Goal: Transaction & Acquisition: Book appointment/travel/reservation

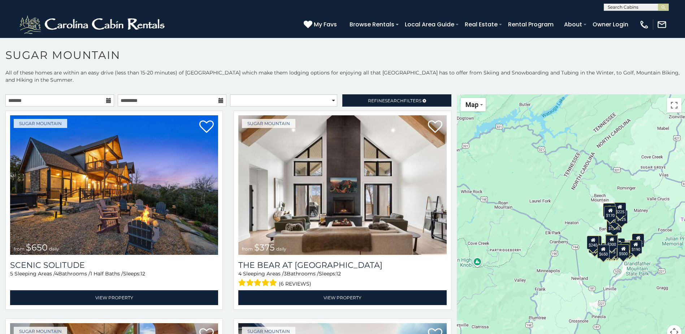
click at [108, 100] on icon at bounding box center [108, 100] width 5 height 5
click at [107, 101] on icon at bounding box center [108, 100] width 5 height 5
click at [87, 100] on input "text" at bounding box center [59, 100] width 109 height 12
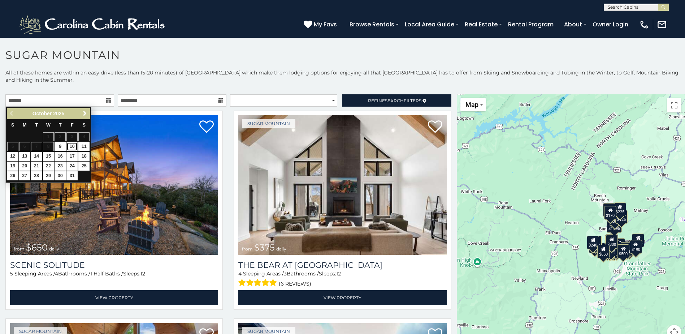
click at [75, 146] on link "10" at bounding box center [71, 146] width 11 height 9
type input "**********"
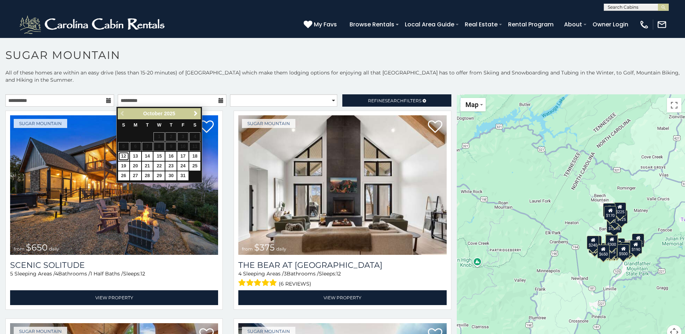
click at [123, 155] on link "12" at bounding box center [123, 156] width 11 height 9
type input "**********"
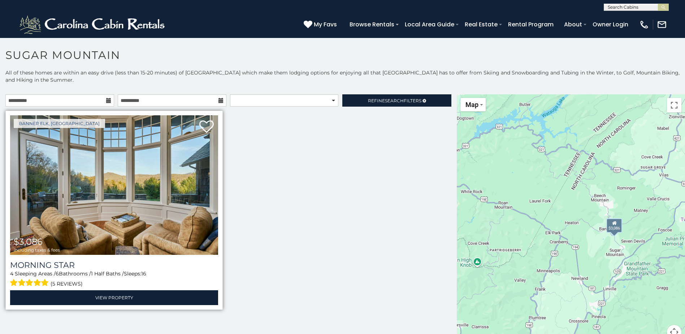
click at [147, 172] on img at bounding box center [114, 184] width 208 height 139
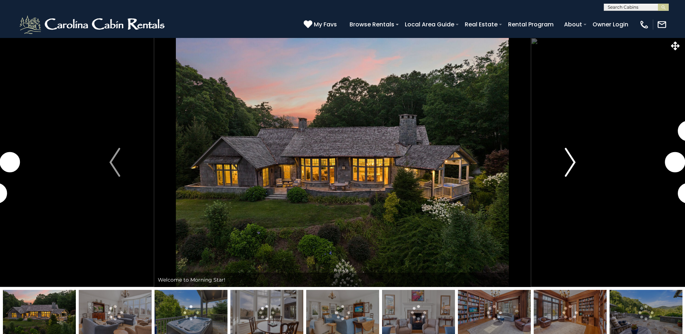
click at [572, 162] on img "Next" at bounding box center [570, 162] width 11 height 29
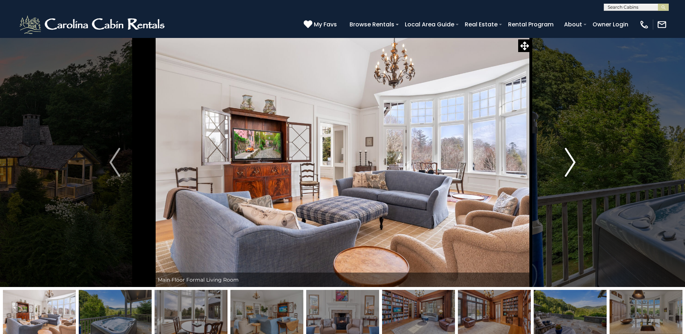
click at [572, 162] on img "Next" at bounding box center [570, 162] width 11 height 29
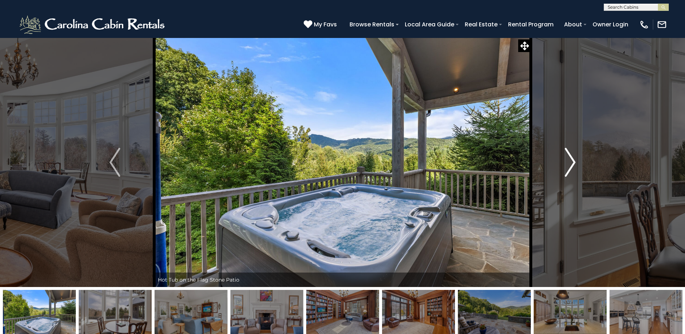
click at [572, 162] on img "Next" at bounding box center [570, 162] width 11 height 29
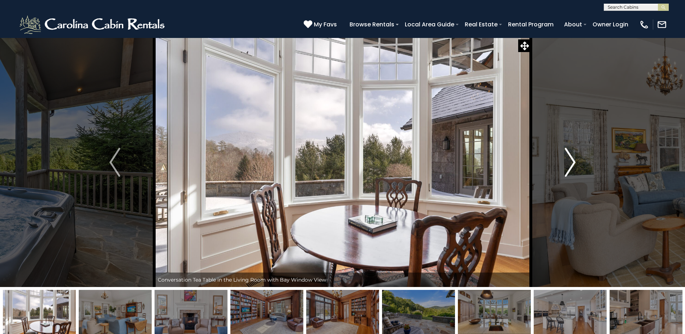
click at [572, 162] on img "Next" at bounding box center [570, 162] width 11 height 29
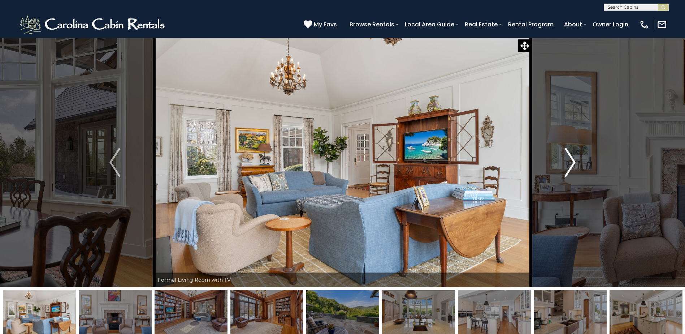
click at [572, 162] on img "Next" at bounding box center [570, 162] width 11 height 29
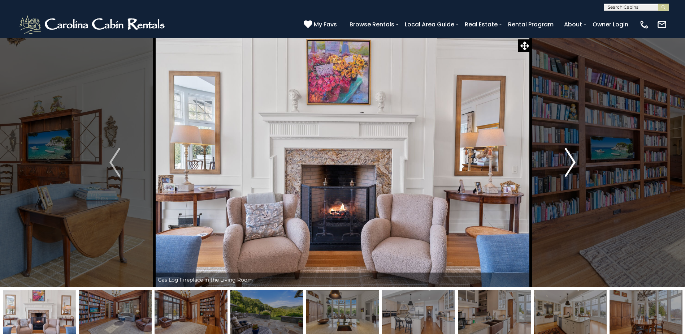
click at [572, 162] on img "Next" at bounding box center [570, 162] width 11 height 29
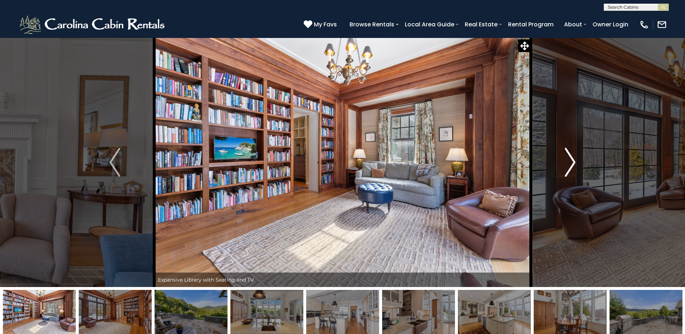
click at [572, 162] on img "Next" at bounding box center [570, 162] width 11 height 29
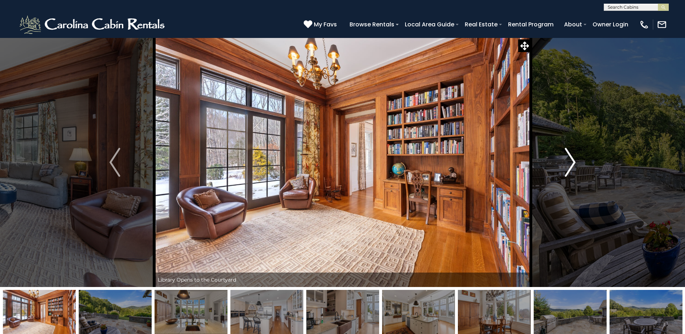
click at [571, 163] on img "Next" at bounding box center [570, 162] width 11 height 29
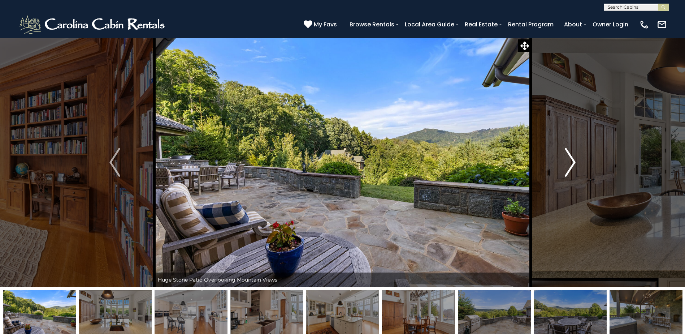
click at [571, 163] on img "Next" at bounding box center [570, 162] width 11 height 29
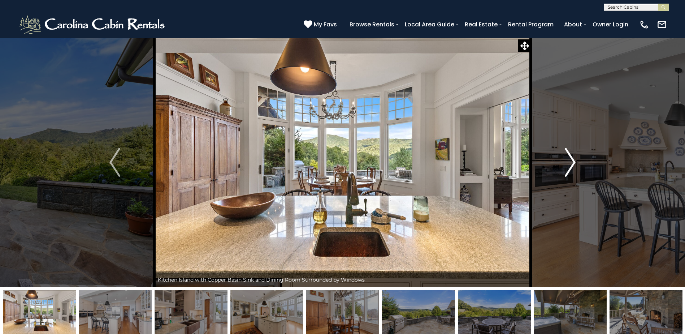
click at [571, 163] on img "Next" at bounding box center [570, 162] width 11 height 29
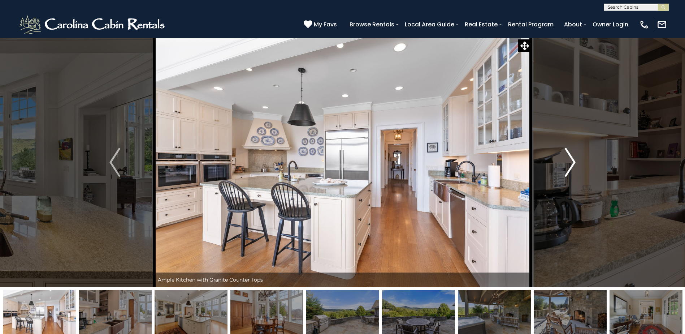
click at [571, 163] on img "Next" at bounding box center [570, 162] width 11 height 29
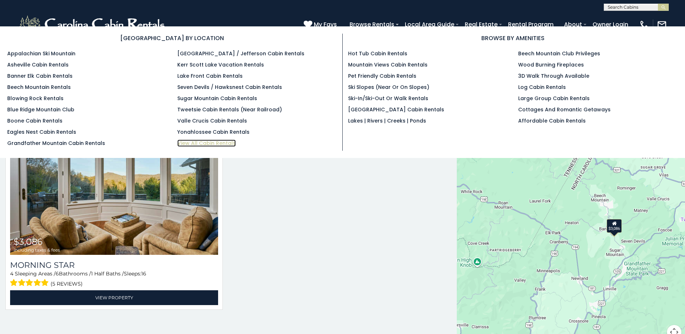
click at [218, 140] on link "View All Cabin Rentals" at bounding box center [206, 142] width 58 height 7
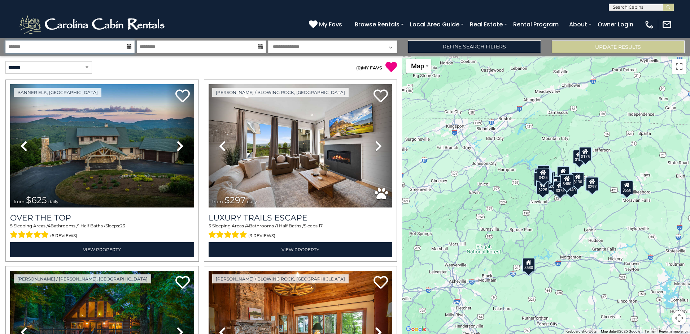
click at [49, 46] on input "text" at bounding box center [69, 46] width 129 height 13
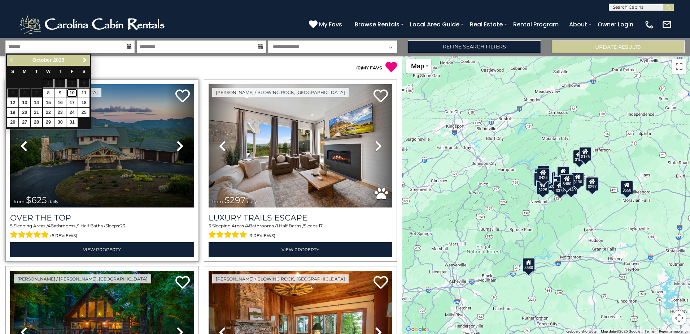
click at [74, 94] on link "10" at bounding box center [71, 92] width 11 height 9
type input "********"
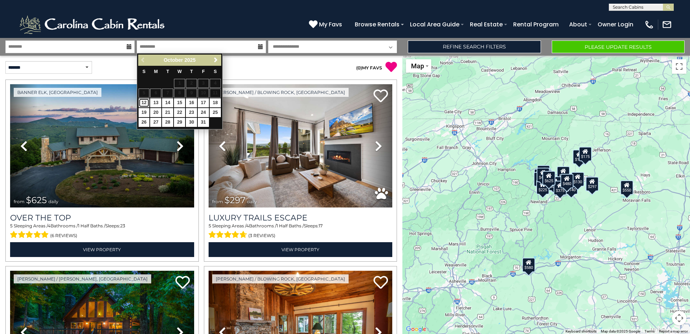
click at [147, 101] on link "12" at bounding box center [144, 102] width 11 height 9
type input "********"
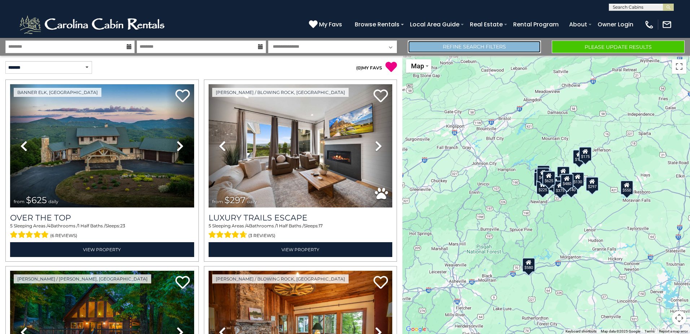
click at [474, 48] on link "Refine Search Filters" at bounding box center [474, 46] width 133 height 13
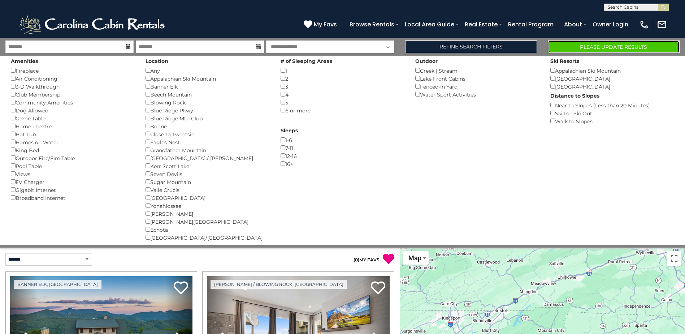
click at [636, 48] on button "Please Update Results" at bounding box center [614, 46] width 132 height 13
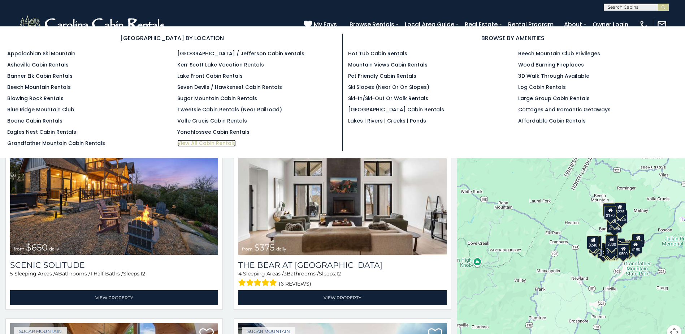
click at [206, 144] on link "View All Cabin Rentals" at bounding box center [206, 142] width 58 height 7
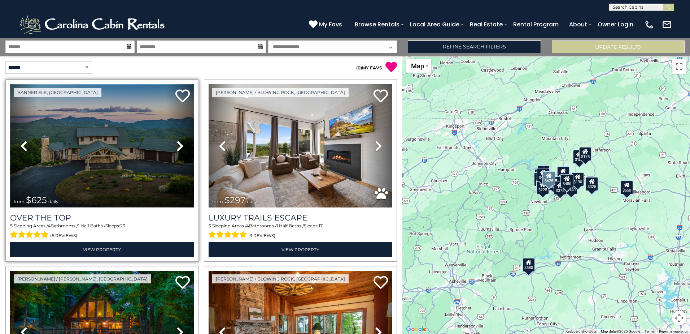
click at [125, 165] on img at bounding box center [102, 145] width 184 height 123
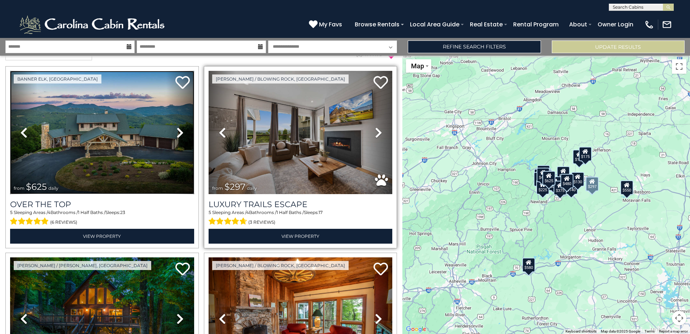
scroll to position [181, 0]
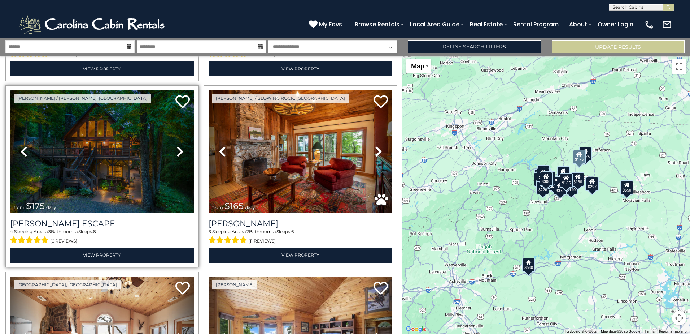
click at [117, 148] on img at bounding box center [102, 151] width 184 height 123
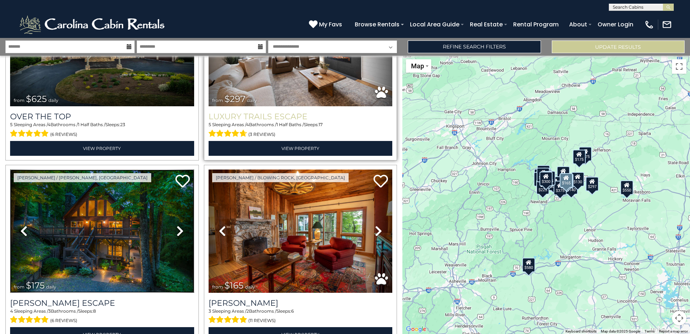
scroll to position [0, 0]
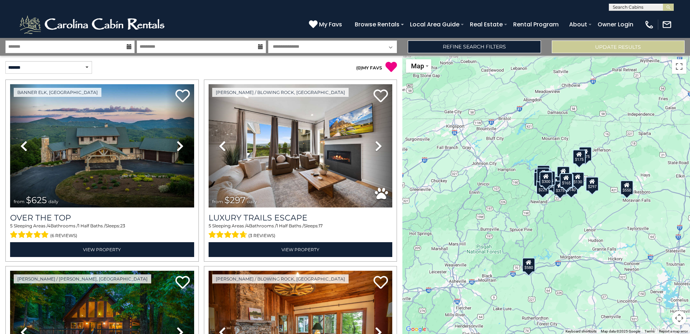
click at [129, 45] on icon at bounding box center [129, 46] width 5 height 5
click at [113, 45] on input "text" at bounding box center [69, 46] width 129 height 13
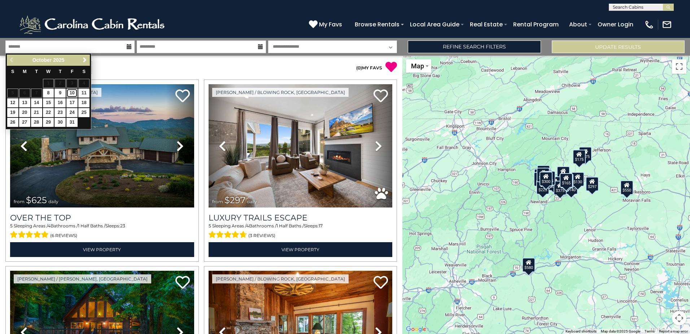
click at [73, 91] on link "10" at bounding box center [71, 92] width 11 height 9
type input "********"
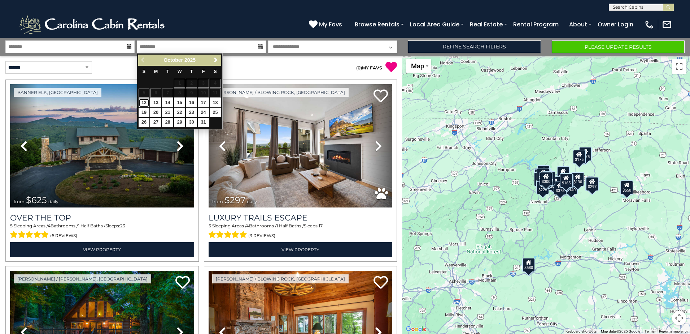
click at [143, 103] on link "12" at bounding box center [144, 102] width 11 height 9
type input "********"
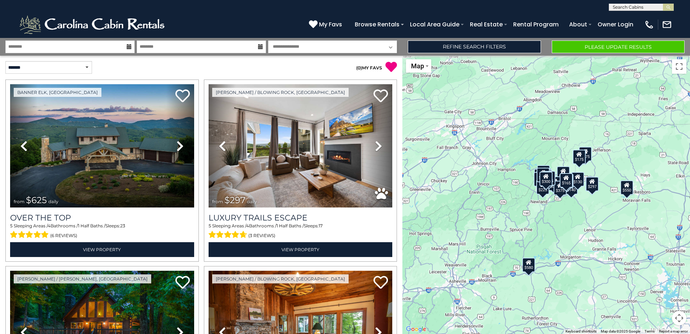
click at [389, 47] on select "**********" at bounding box center [332, 46] width 129 height 13
click at [393, 47] on select "**********" at bounding box center [332, 46] width 129 height 13
click at [485, 52] on link "Refine Search Filters" at bounding box center [474, 46] width 133 height 13
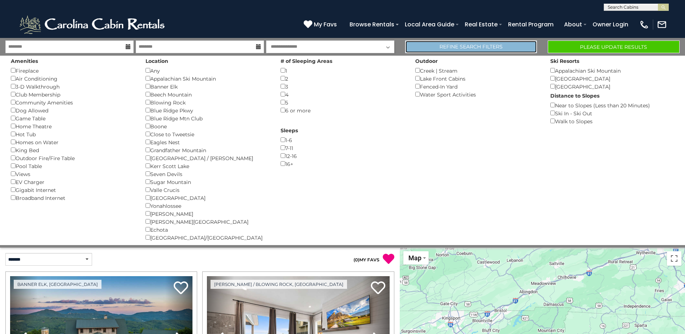
click at [484, 45] on link "Refine Search Filters" at bounding box center [471, 46] width 132 height 13
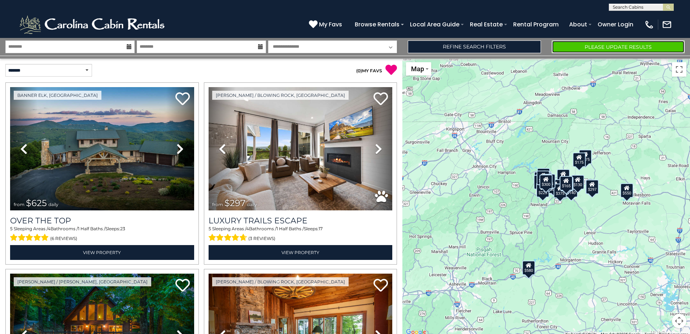
click at [586, 41] on button "Please Update Results" at bounding box center [618, 46] width 133 height 13
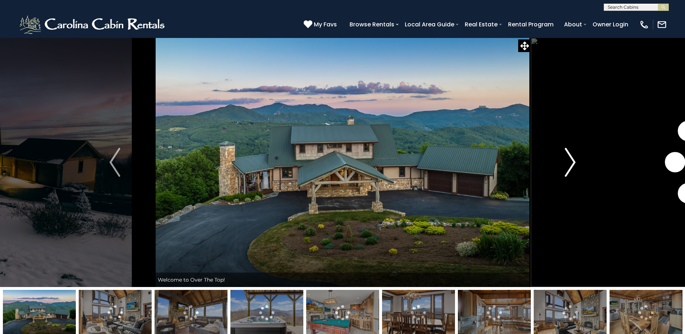
click at [583, 174] on button "Next" at bounding box center [570, 162] width 79 height 249
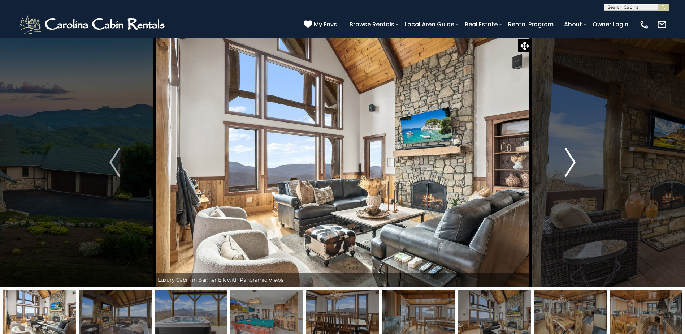
click at [572, 167] on img "Next" at bounding box center [570, 162] width 11 height 29
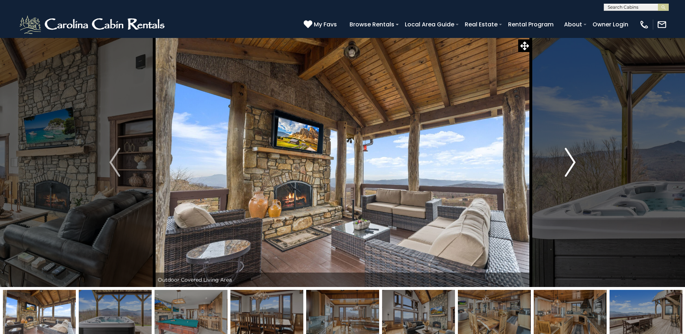
click at [572, 167] on img "Next" at bounding box center [570, 162] width 11 height 29
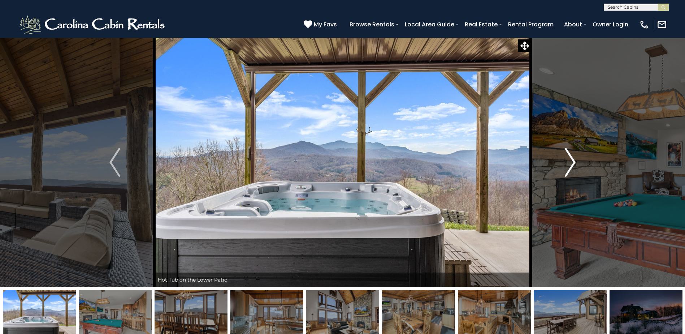
click at [572, 167] on img "Next" at bounding box center [570, 162] width 11 height 29
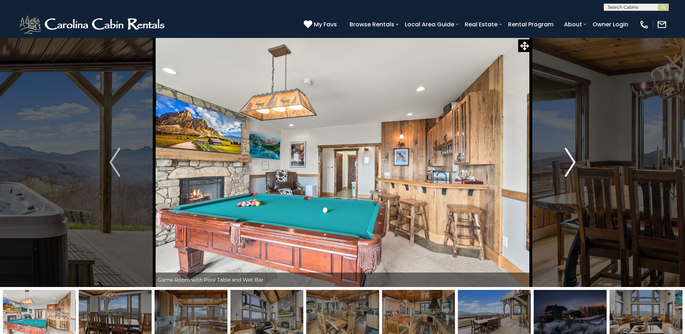
click at [572, 167] on img "Next" at bounding box center [570, 162] width 11 height 29
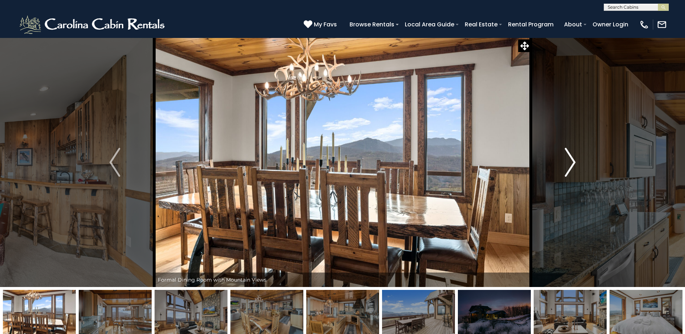
click at [565, 167] on img "Next" at bounding box center [570, 162] width 11 height 29
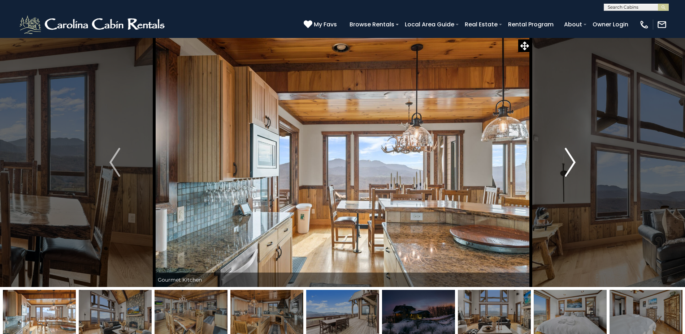
click at [565, 167] on img "Next" at bounding box center [570, 162] width 11 height 29
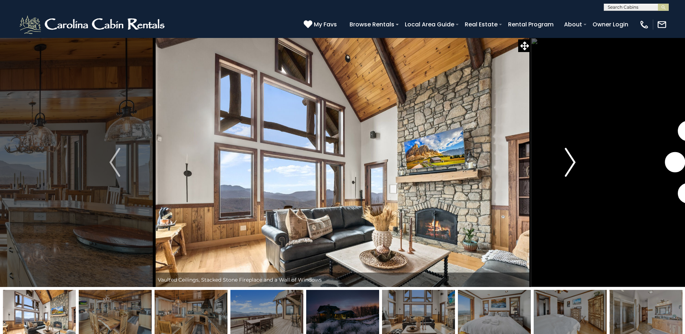
click at [565, 167] on img "Next" at bounding box center [570, 162] width 11 height 29
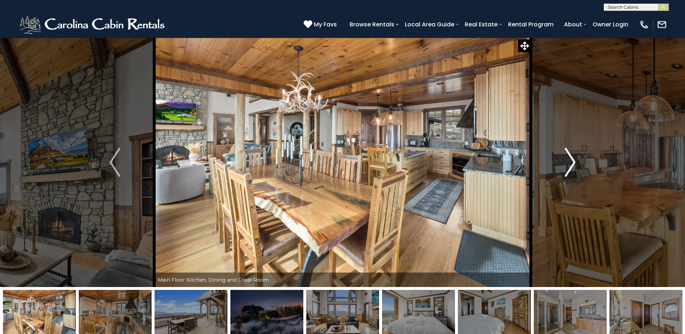
click at [565, 167] on img "Next" at bounding box center [570, 162] width 11 height 29
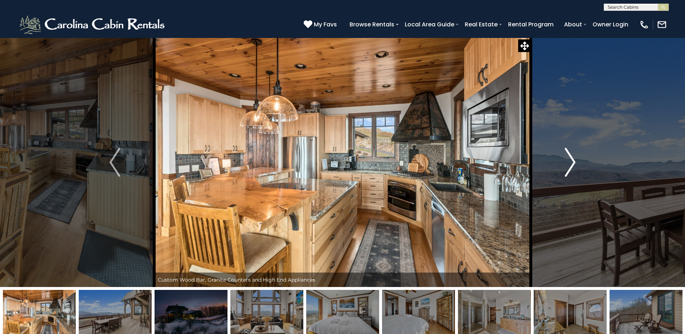
click at [565, 167] on img "Next" at bounding box center [570, 162] width 11 height 29
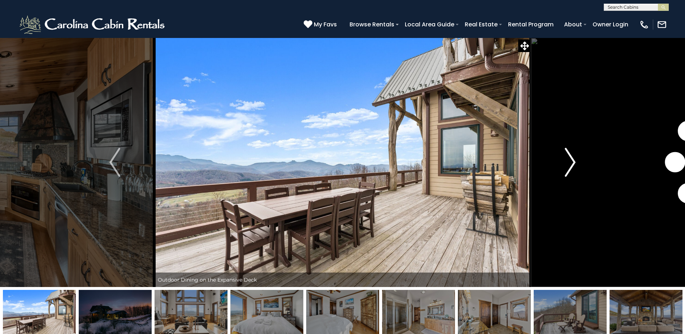
click at [565, 167] on img "Next" at bounding box center [570, 162] width 11 height 29
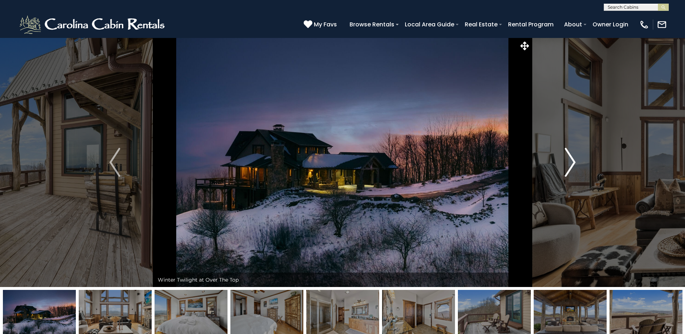
click at [565, 167] on img "Next" at bounding box center [570, 162] width 11 height 29
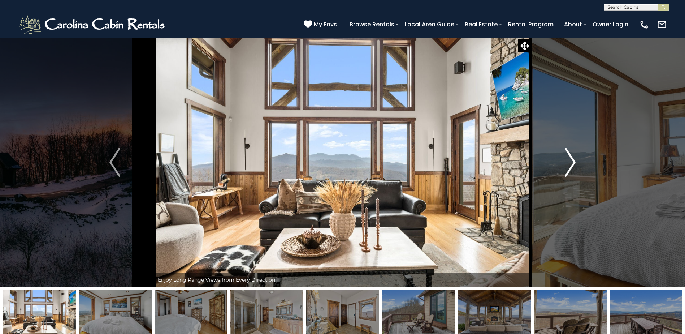
click at [565, 167] on img "Next" at bounding box center [570, 162] width 11 height 29
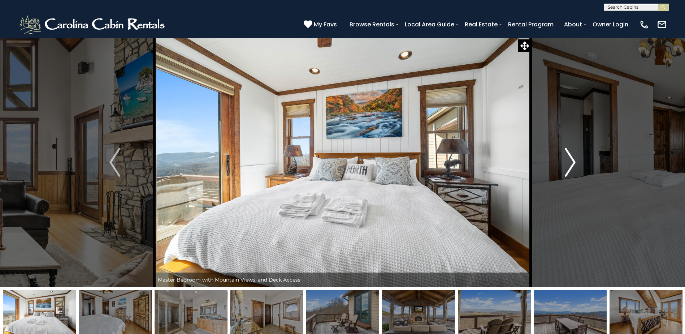
click at [565, 167] on img "Next" at bounding box center [570, 162] width 11 height 29
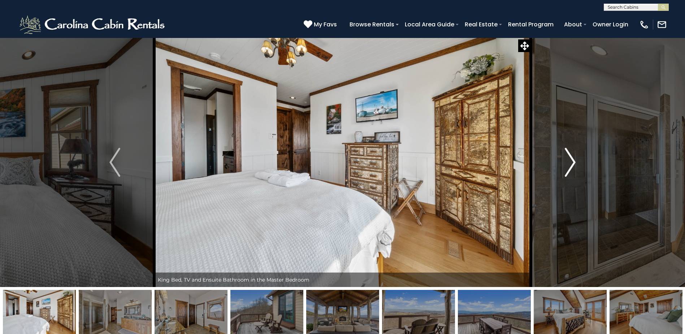
click at [565, 167] on img "Next" at bounding box center [570, 162] width 11 height 29
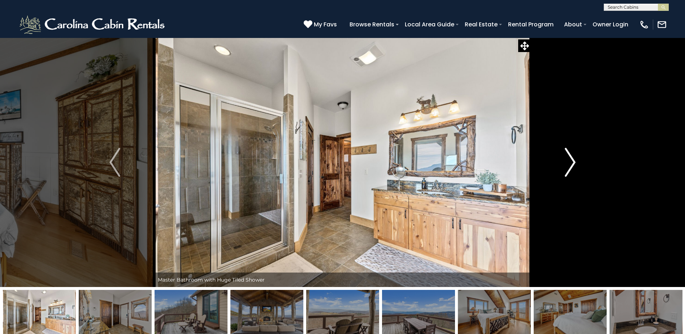
click at [565, 167] on img "Next" at bounding box center [570, 162] width 11 height 29
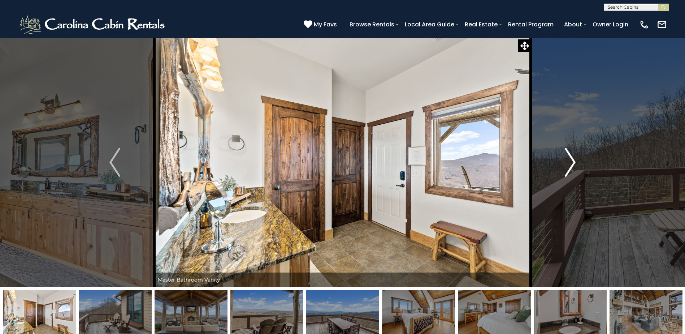
click at [565, 167] on img "Next" at bounding box center [570, 162] width 11 height 29
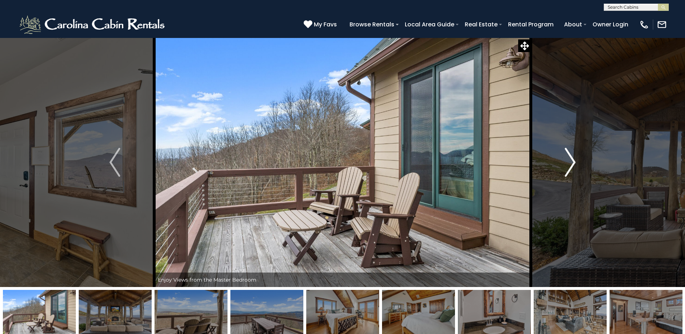
click at [565, 167] on img "Next" at bounding box center [570, 162] width 11 height 29
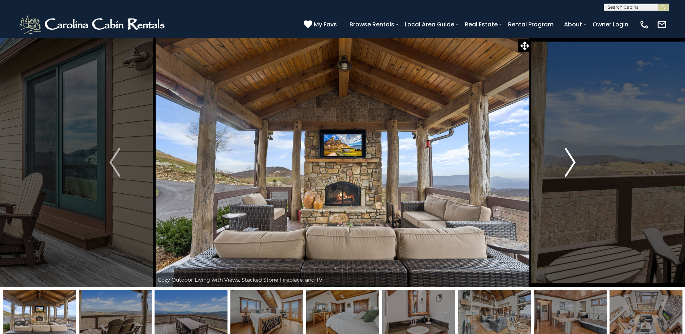
click at [565, 167] on img "Next" at bounding box center [570, 162] width 11 height 29
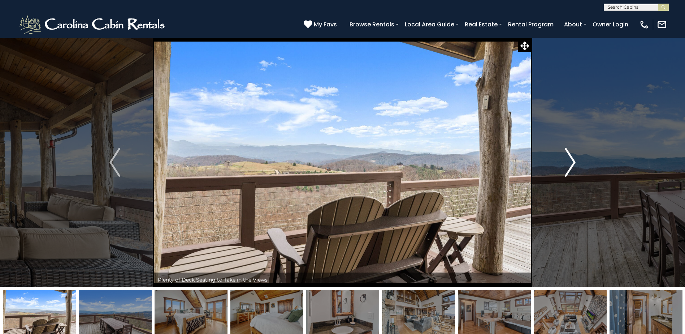
click at [565, 167] on img "Next" at bounding box center [570, 162] width 11 height 29
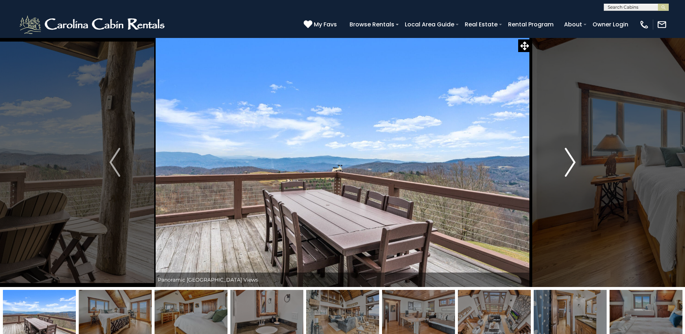
click at [565, 167] on img "Next" at bounding box center [570, 162] width 11 height 29
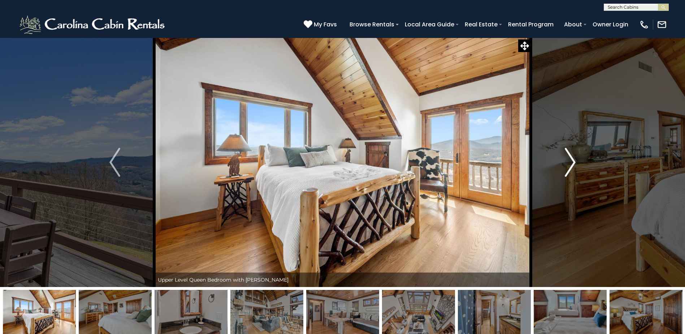
click at [565, 167] on img "Next" at bounding box center [570, 162] width 11 height 29
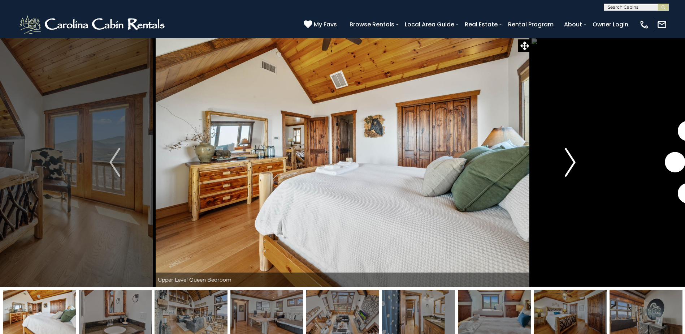
click at [565, 167] on img "Next" at bounding box center [570, 162] width 11 height 29
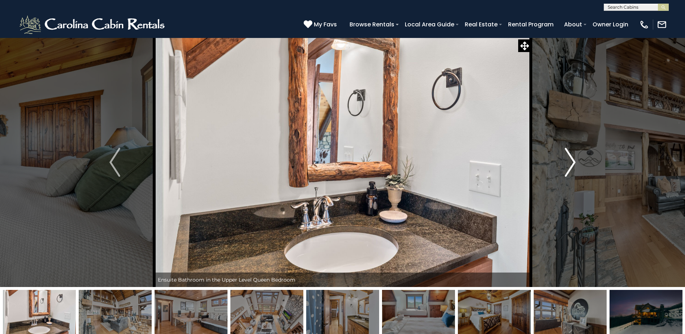
click at [565, 167] on img "Next" at bounding box center [570, 162] width 11 height 29
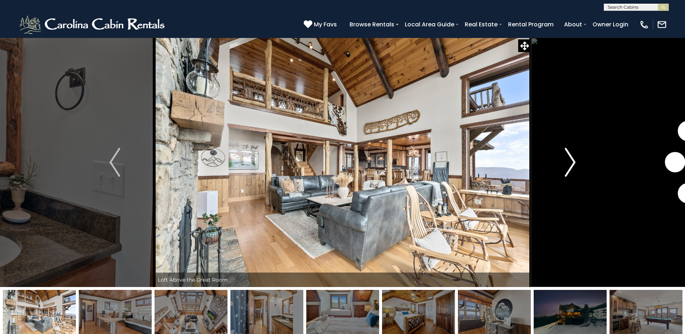
click at [565, 167] on img "Next" at bounding box center [570, 162] width 11 height 29
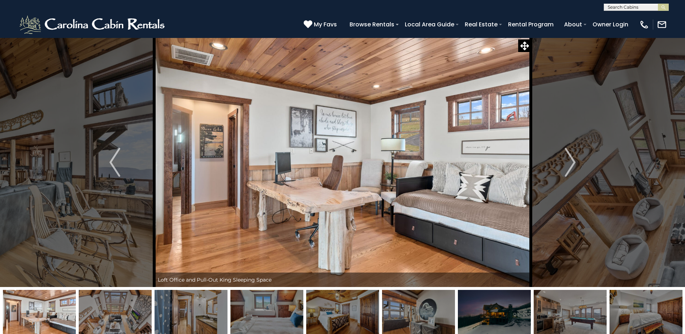
click at [573, 152] on img "Next" at bounding box center [570, 162] width 11 height 29
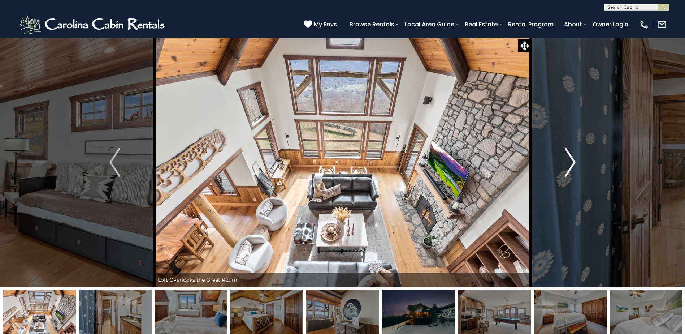
click at [573, 159] on img "Next" at bounding box center [570, 162] width 11 height 29
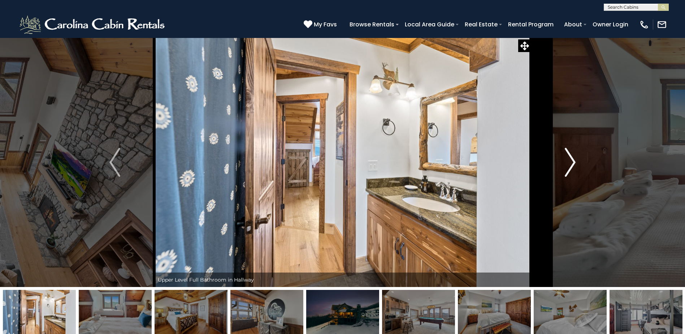
click at [574, 158] on img "Next" at bounding box center [570, 162] width 11 height 29
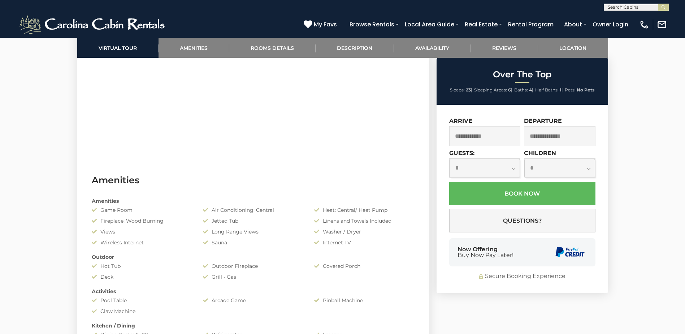
scroll to position [469, 0]
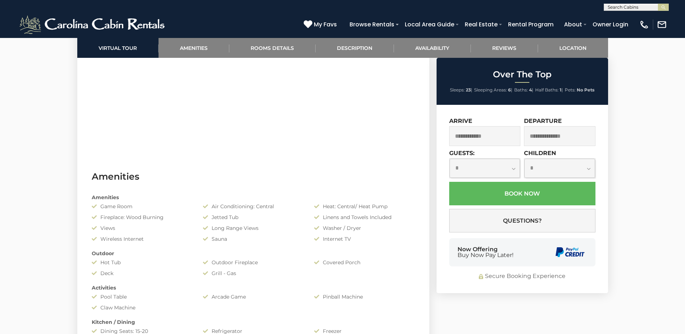
click at [486, 136] on input "text" at bounding box center [484, 136] width 71 height 20
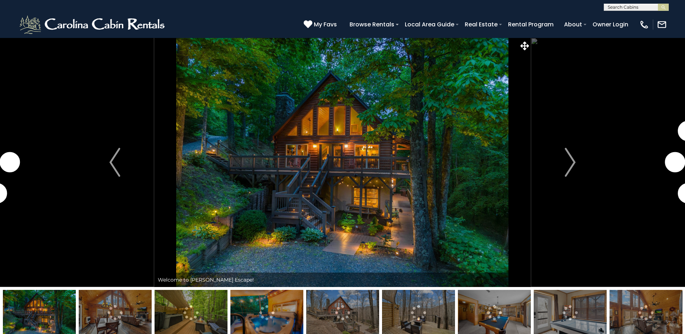
click at [134, 314] on img at bounding box center [115, 312] width 73 height 45
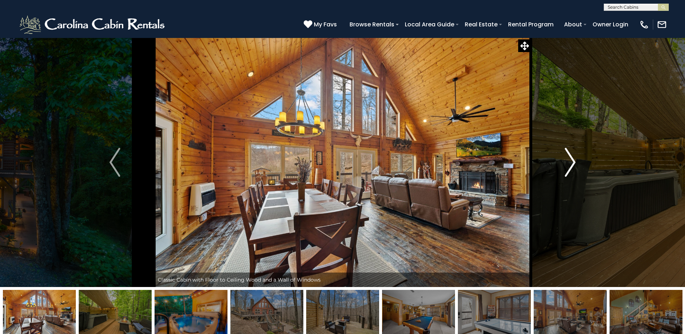
click at [568, 162] on img "Next" at bounding box center [570, 162] width 11 height 29
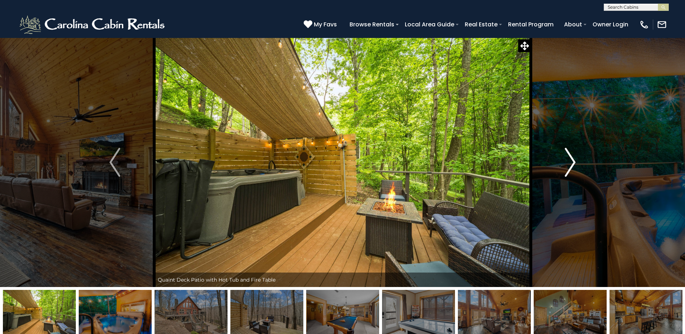
click at [568, 162] on img "Next" at bounding box center [570, 162] width 11 height 29
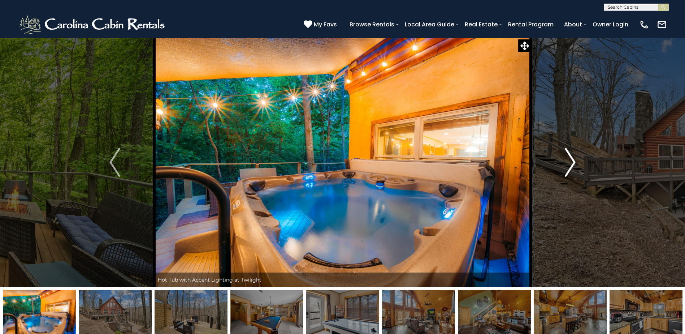
click at [568, 162] on img "Next" at bounding box center [570, 162] width 11 height 29
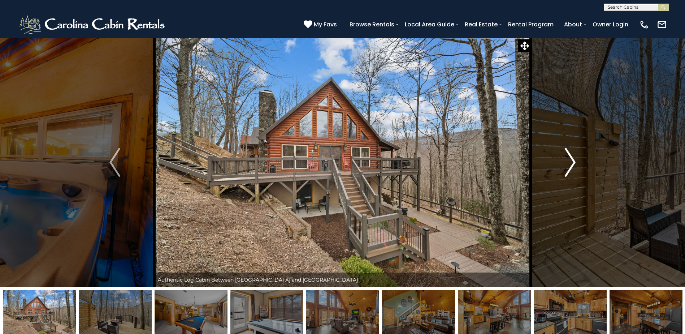
click at [568, 162] on img "Next" at bounding box center [570, 162] width 11 height 29
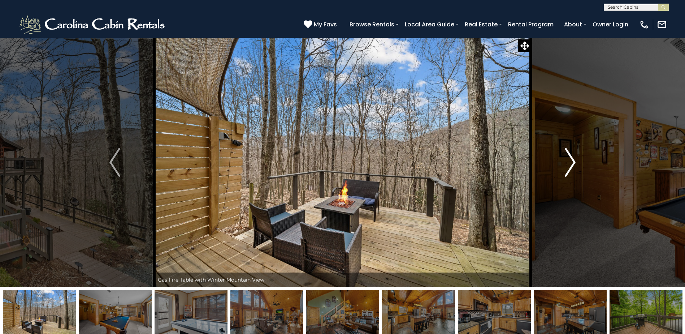
click at [568, 162] on img "Next" at bounding box center [570, 162] width 11 height 29
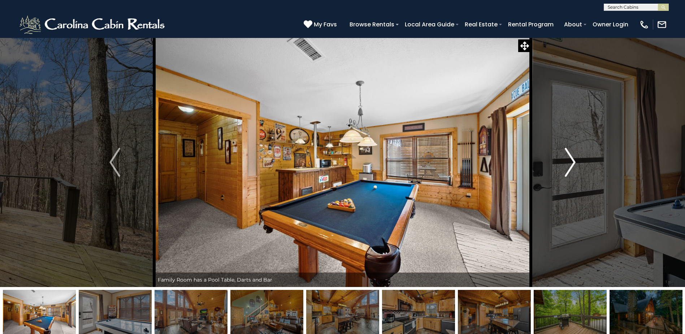
click at [568, 162] on img "Next" at bounding box center [570, 162] width 11 height 29
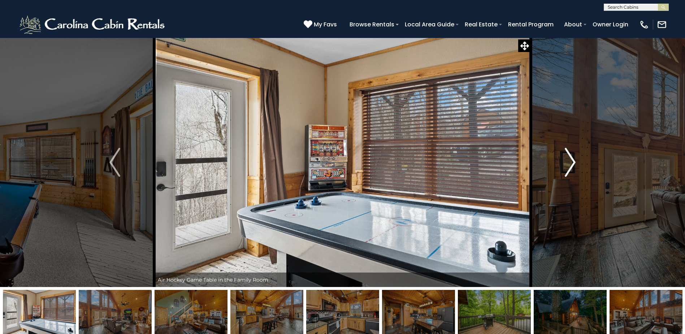
click at [568, 162] on img "Next" at bounding box center [570, 162] width 11 height 29
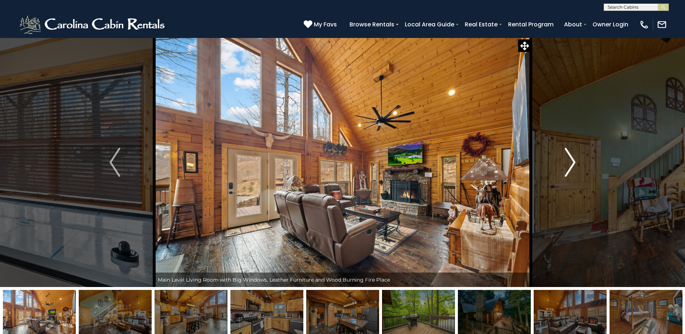
click at [573, 159] on img "Next" at bounding box center [570, 162] width 11 height 29
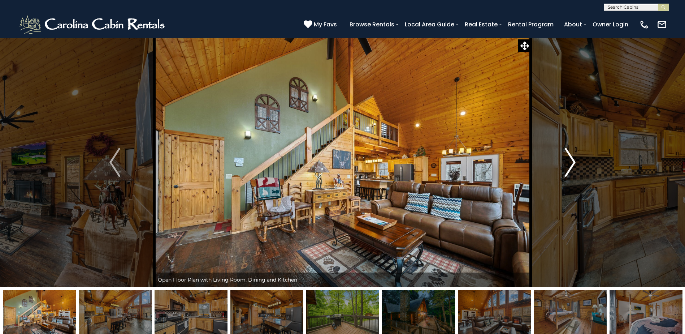
click at [573, 165] on img "Next" at bounding box center [570, 162] width 11 height 29
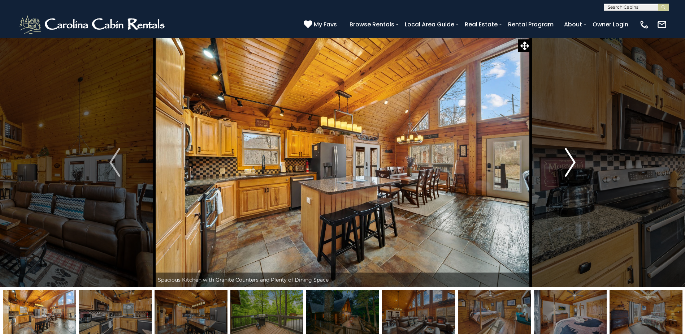
click at [573, 164] on img "Next" at bounding box center [570, 162] width 11 height 29
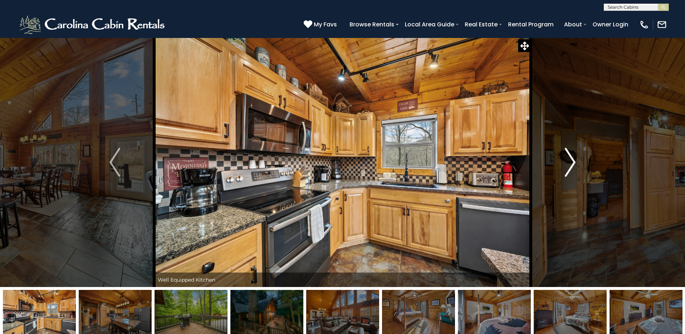
click at [573, 164] on img "Next" at bounding box center [570, 162] width 11 height 29
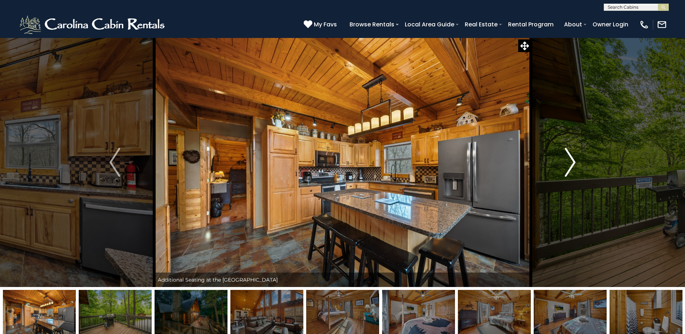
click at [573, 164] on img "Next" at bounding box center [570, 162] width 11 height 29
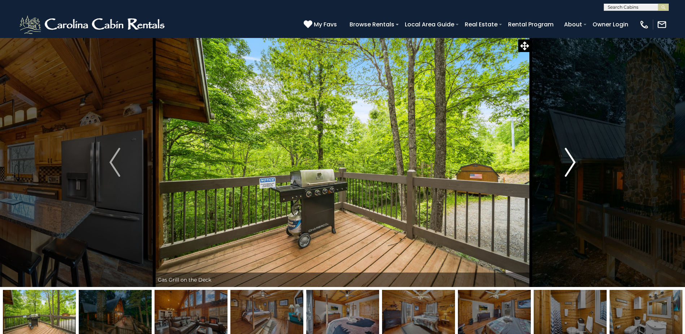
click at [573, 164] on img "Next" at bounding box center [570, 162] width 11 height 29
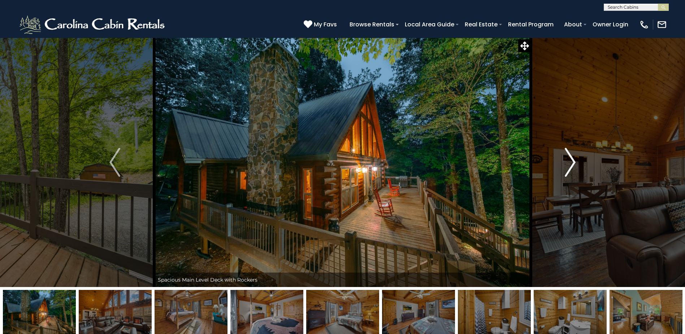
click at [573, 164] on img "Next" at bounding box center [570, 162] width 11 height 29
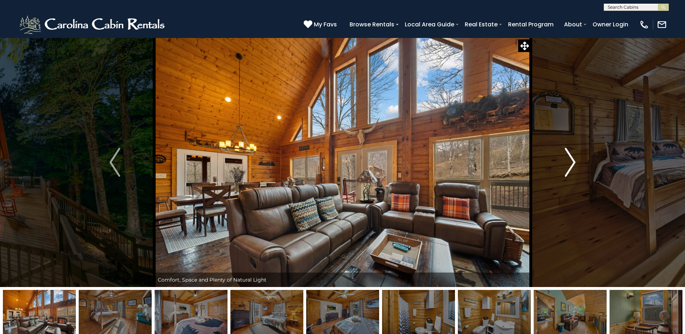
click at [573, 164] on img "Next" at bounding box center [570, 162] width 11 height 29
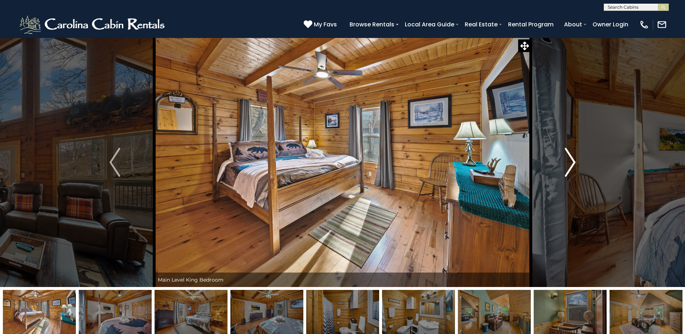
click at [573, 164] on img "Next" at bounding box center [570, 162] width 11 height 29
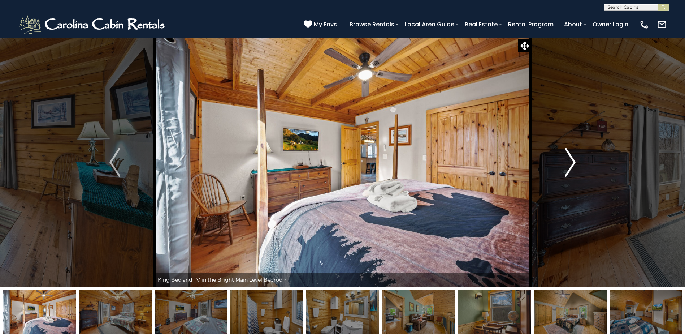
click at [573, 164] on img "Next" at bounding box center [570, 162] width 11 height 29
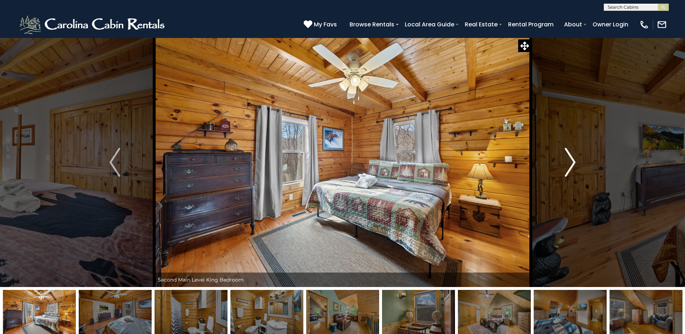
click at [573, 164] on img "Next" at bounding box center [570, 162] width 11 height 29
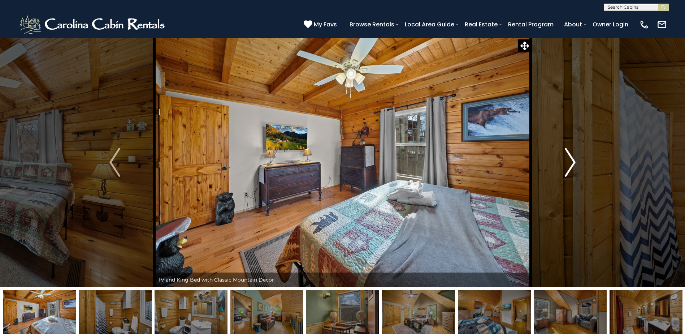
click at [573, 164] on img "Next" at bounding box center [570, 162] width 11 height 29
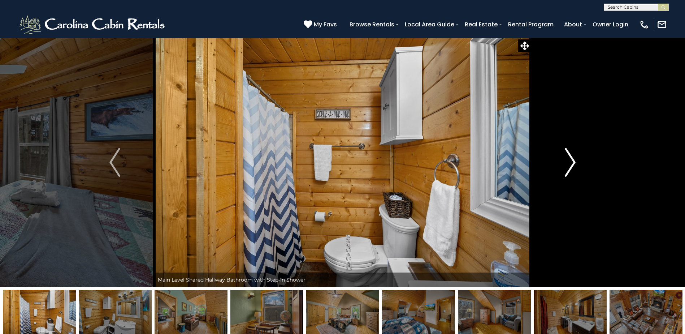
click at [573, 164] on img "Next" at bounding box center [570, 162] width 11 height 29
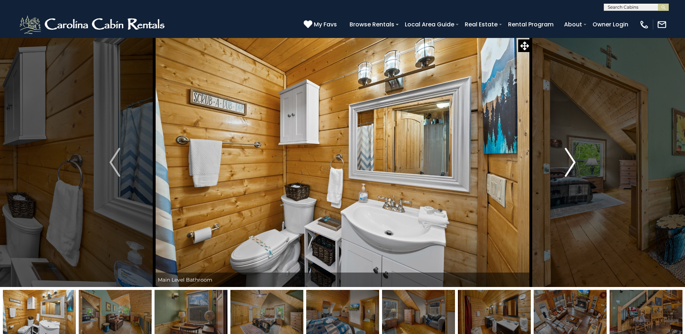
click at [578, 164] on button "Next" at bounding box center [570, 162] width 79 height 249
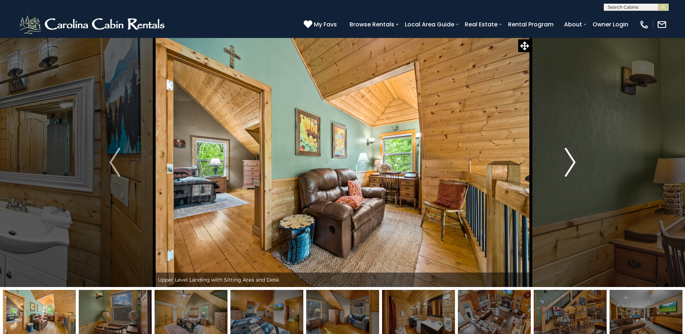
click at [578, 164] on button "Next" at bounding box center [570, 162] width 79 height 249
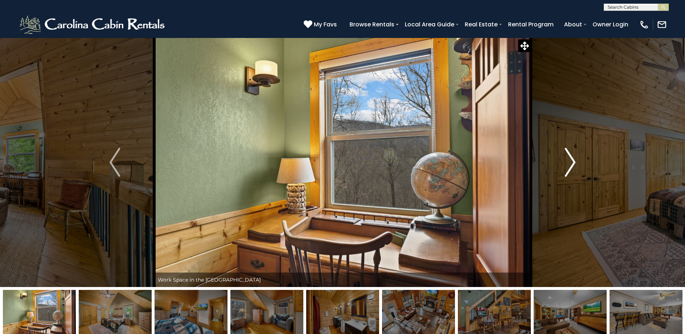
click at [572, 162] on img "Next" at bounding box center [570, 162] width 11 height 29
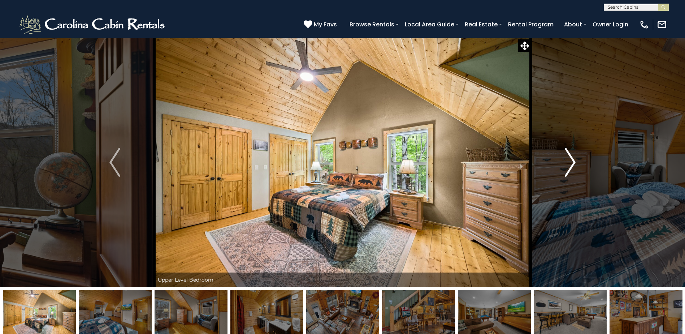
click at [572, 162] on img "Next" at bounding box center [570, 162] width 11 height 29
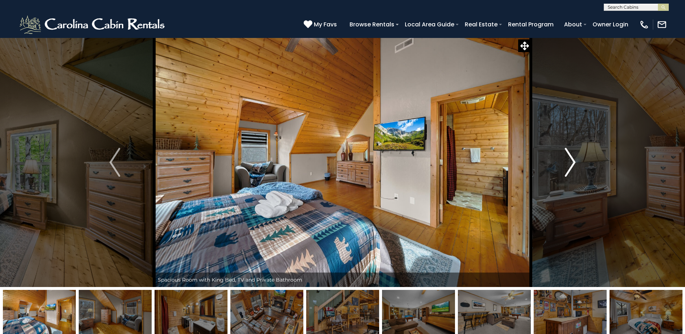
click at [572, 162] on img "Next" at bounding box center [570, 162] width 11 height 29
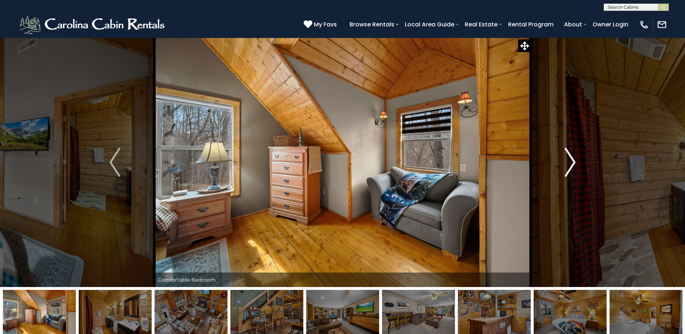
click at [572, 162] on img "Next" at bounding box center [570, 162] width 11 height 29
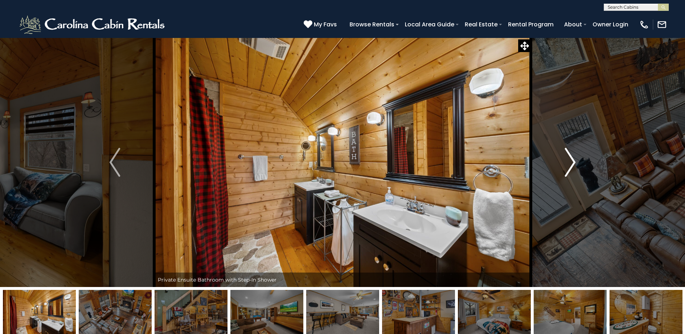
click at [572, 162] on img "Next" at bounding box center [570, 162] width 11 height 29
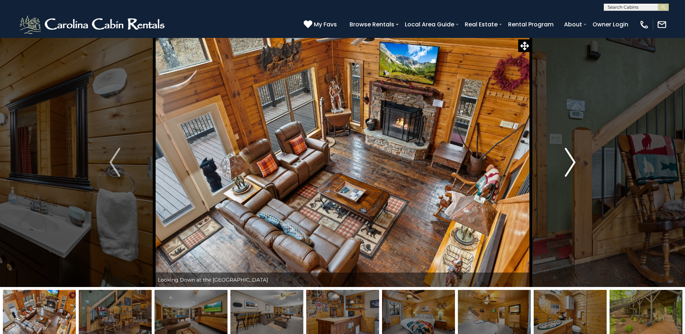
click at [572, 162] on img "Next" at bounding box center [570, 162] width 11 height 29
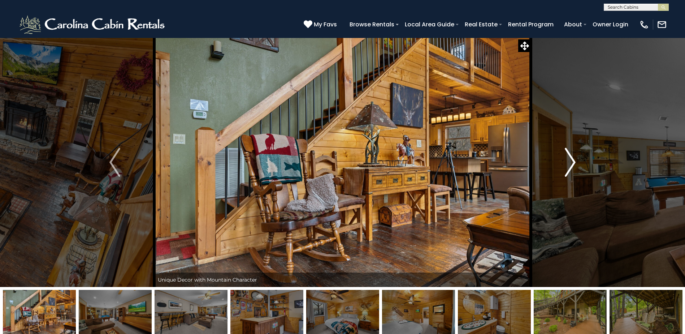
click at [572, 162] on img "Next" at bounding box center [570, 162] width 11 height 29
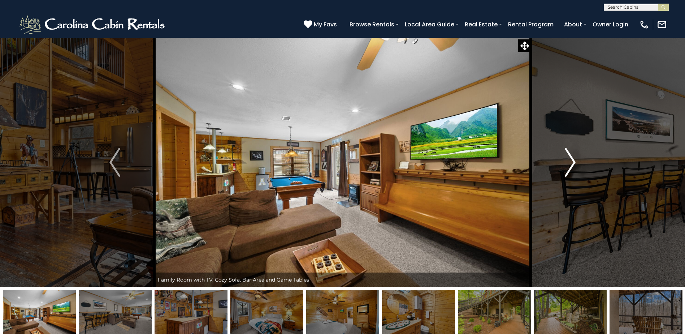
click at [580, 164] on button "Next" at bounding box center [570, 162] width 79 height 249
